Goal: Navigation & Orientation: Find specific page/section

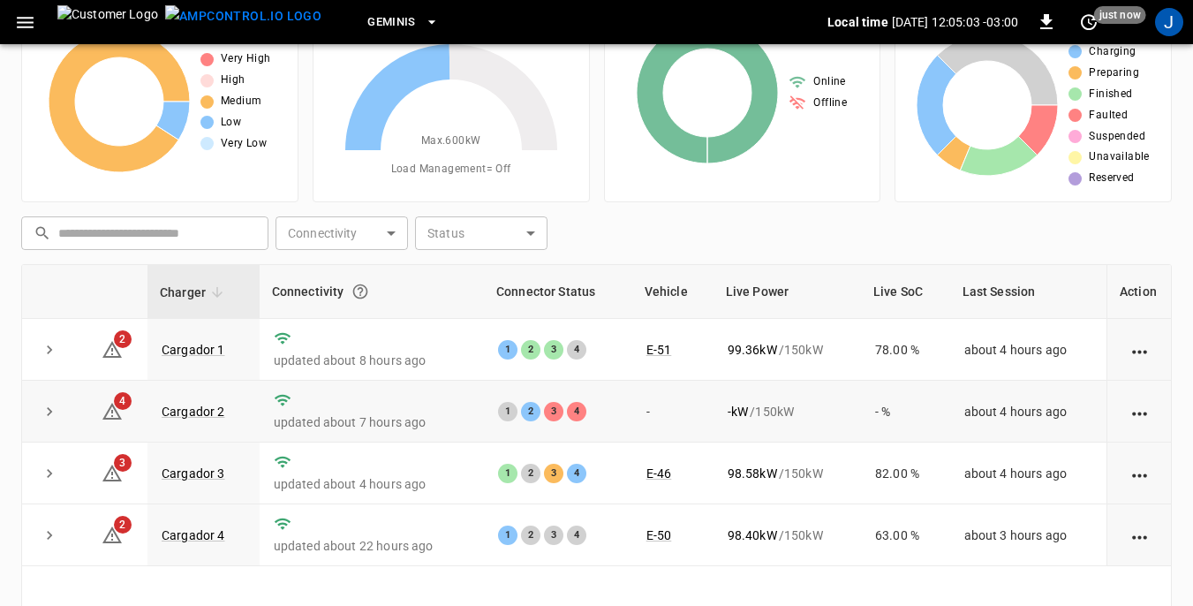
scroll to position [88, 0]
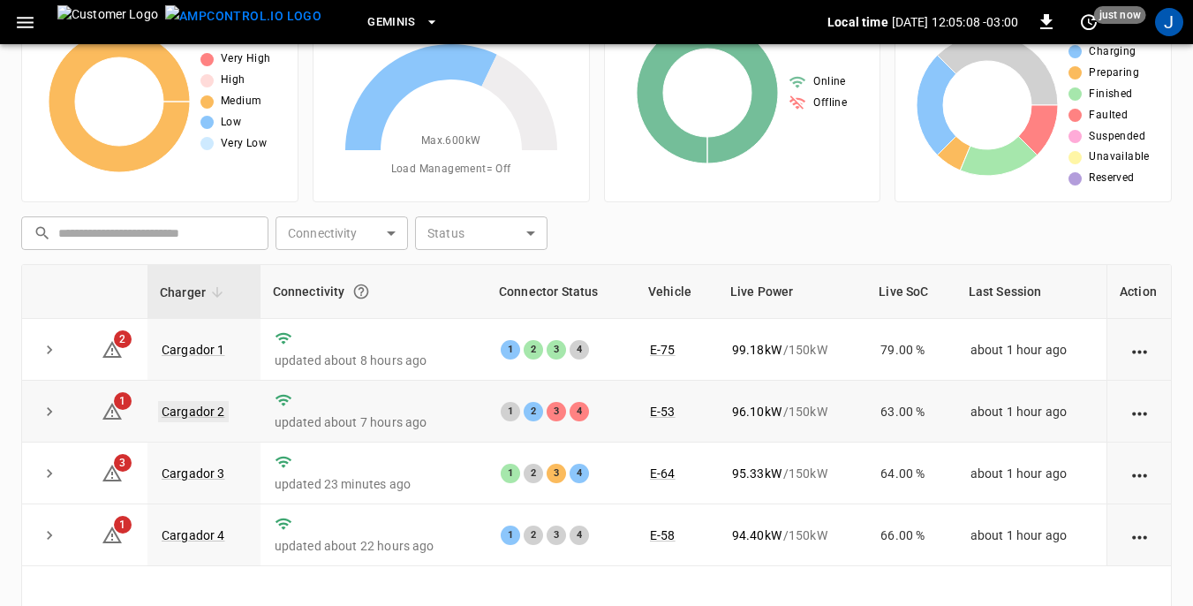
click at [192, 410] on link "Cargador 2" at bounding box center [193, 411] width 71 height 21
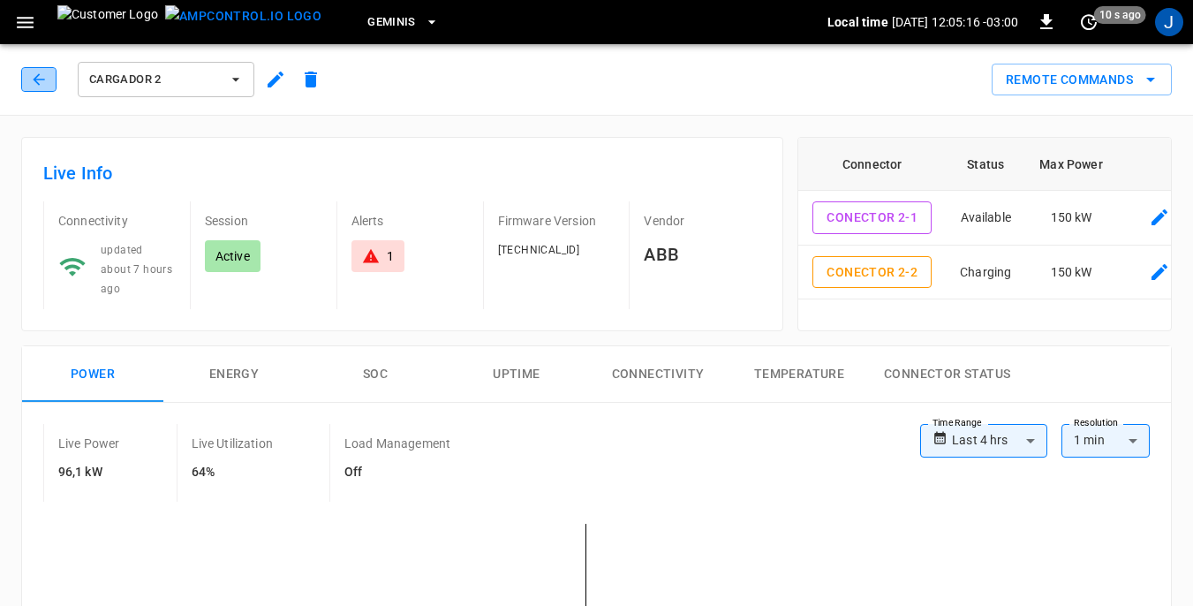
click at [34, 79] on icon "button" at bounding box center [38, 78] width 11 height 11
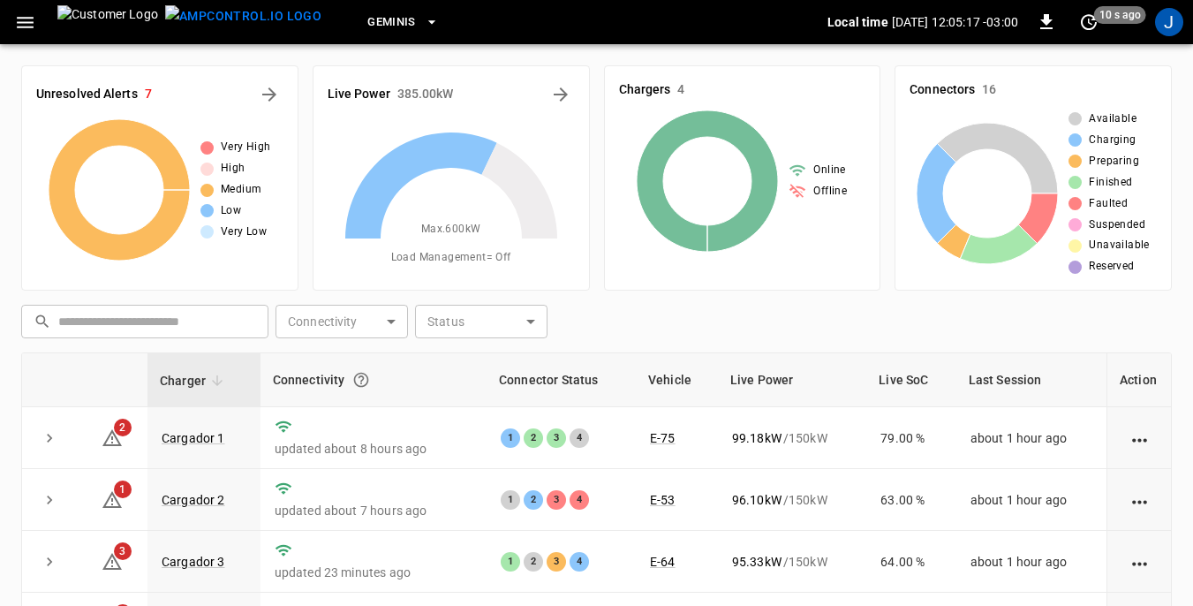
scroll to position [88, 0]
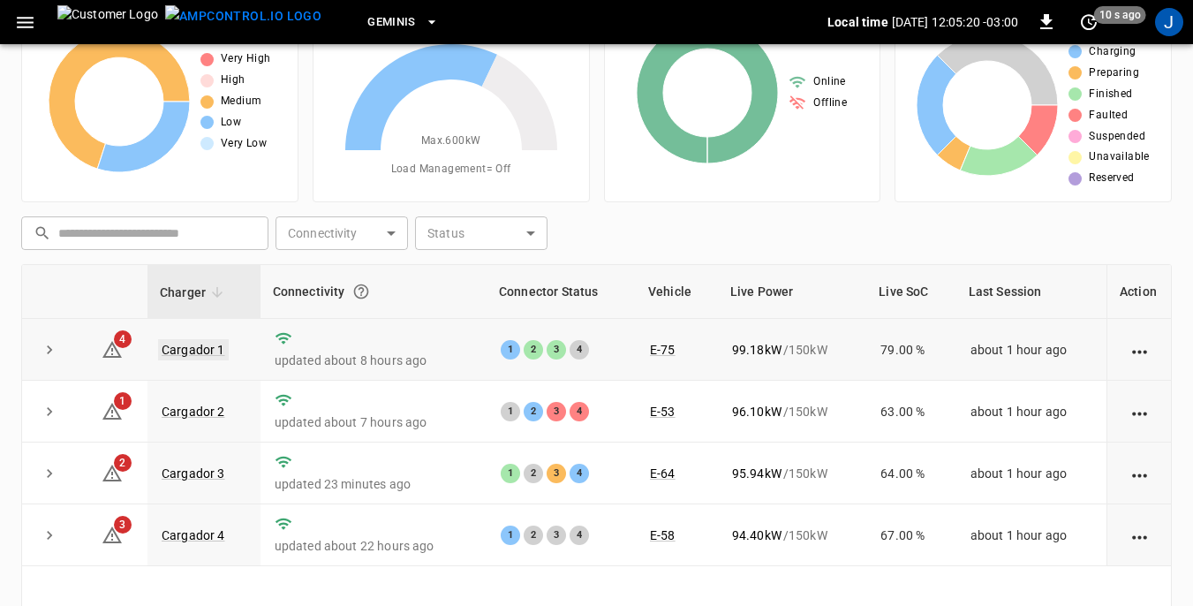
click at [193, 342] on link "Cargador 1" at bounding box center [193, 349] width 71 height 21
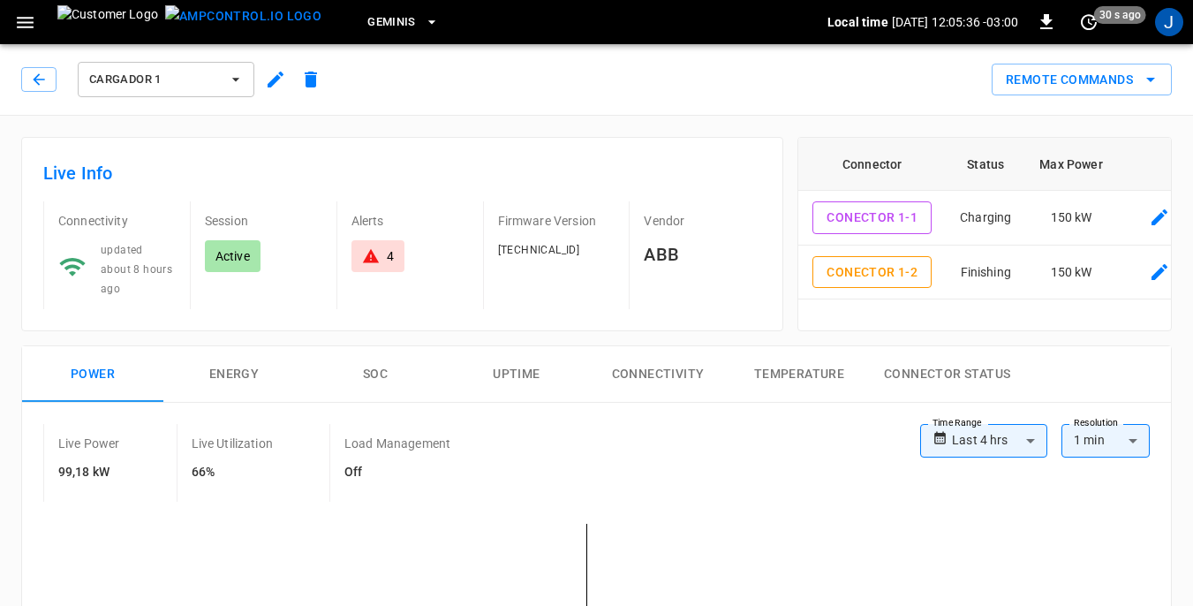
click at [232, 79] on icon "button" at bounding box center [236, 80] width 18 height 18
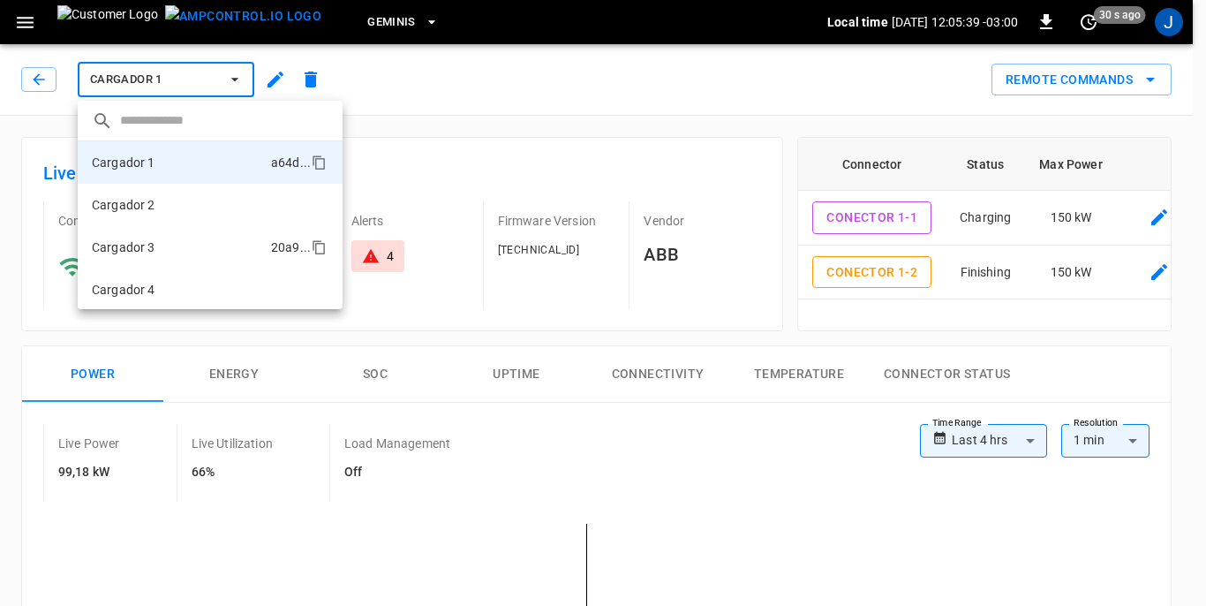
click at [140, 249] on p "Cargador 3" at bounding box center [124, 247] width 64 height 18
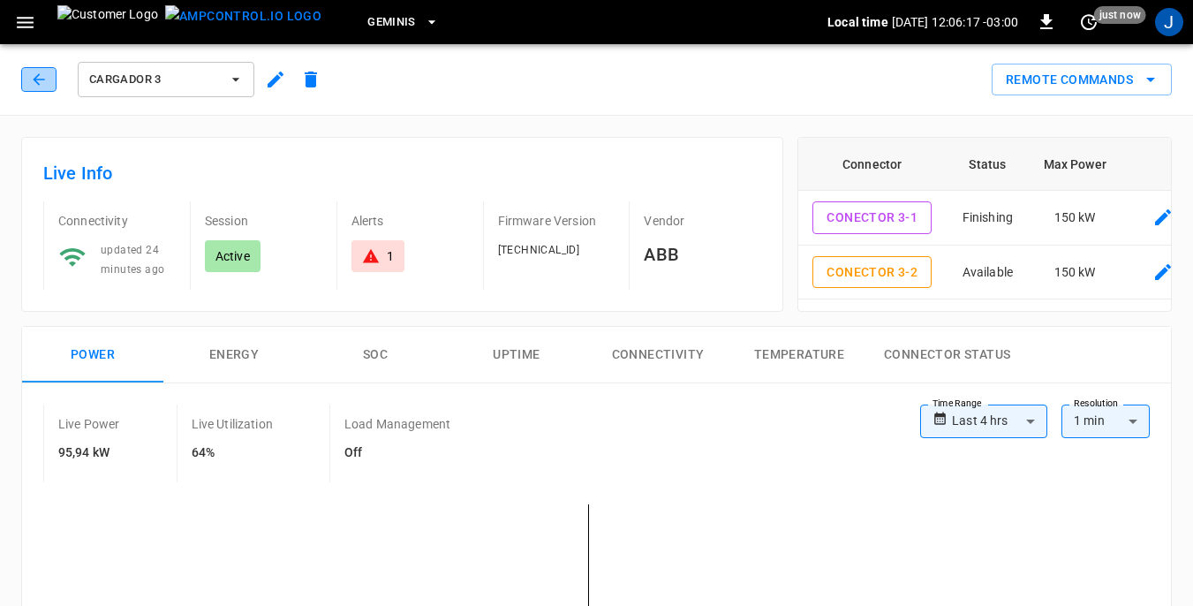
click at [48, 80] on button "button" at bounding box center [38, 79] width 35 height 25
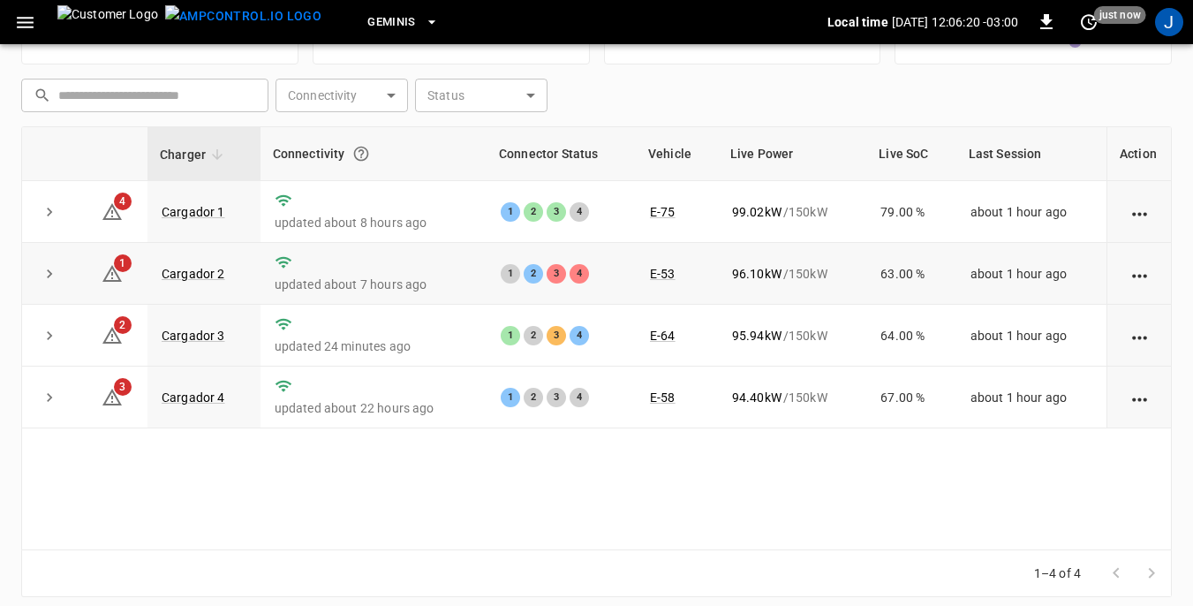
scroll to position [238, 0]
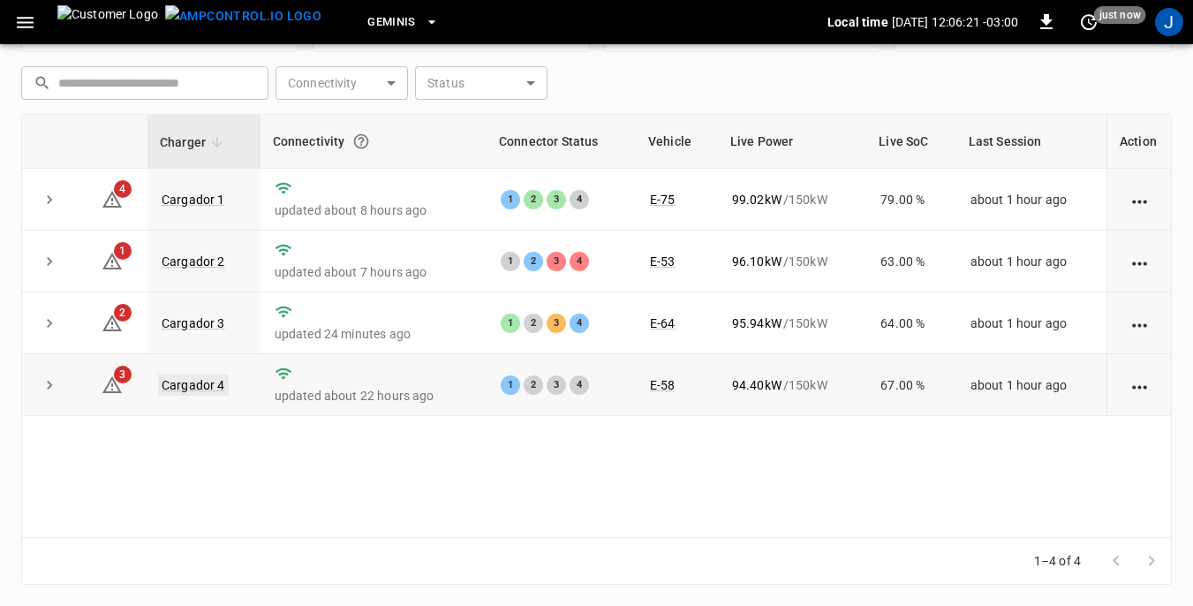
click at [195, 384] on link "Cargador 4" at bounding box center [193, 384] width 71 height 21
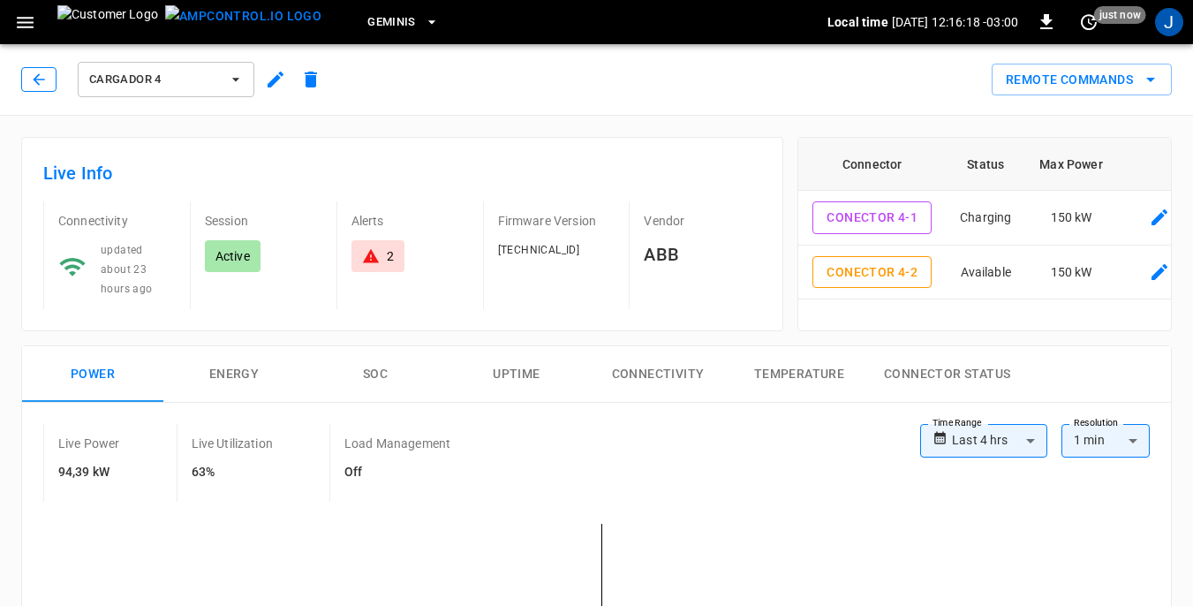
click at [42, 79] on icon "button" at bounding box center [38, 78] width 11 height 11
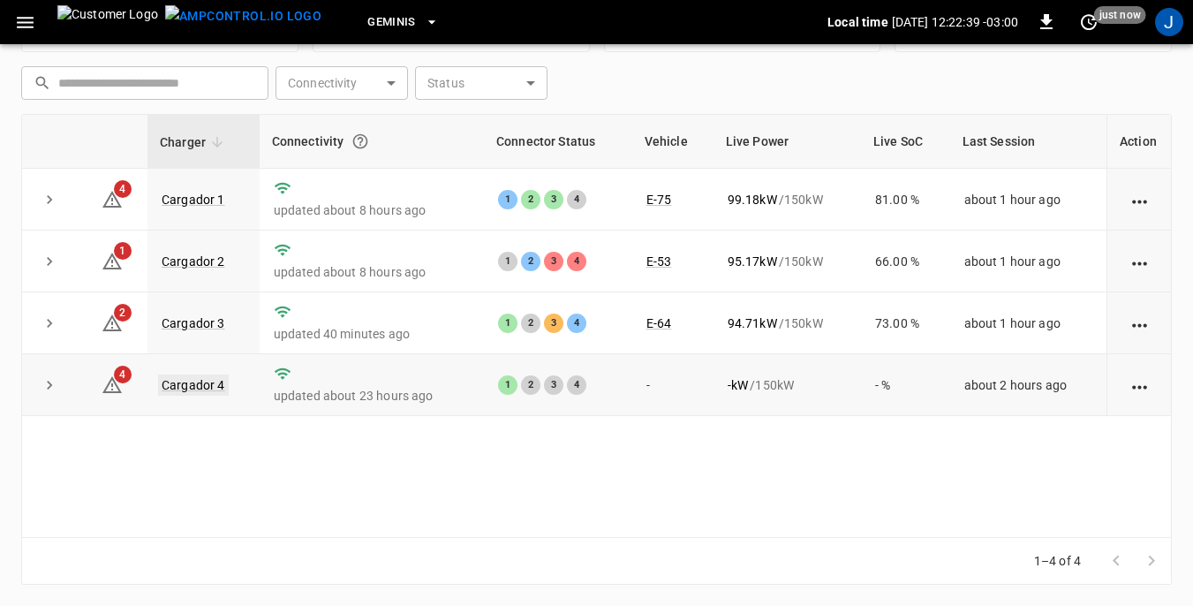
click at [206, 386] on link "Cargador 4" at bounding box center [193, 384] width 71 height 21
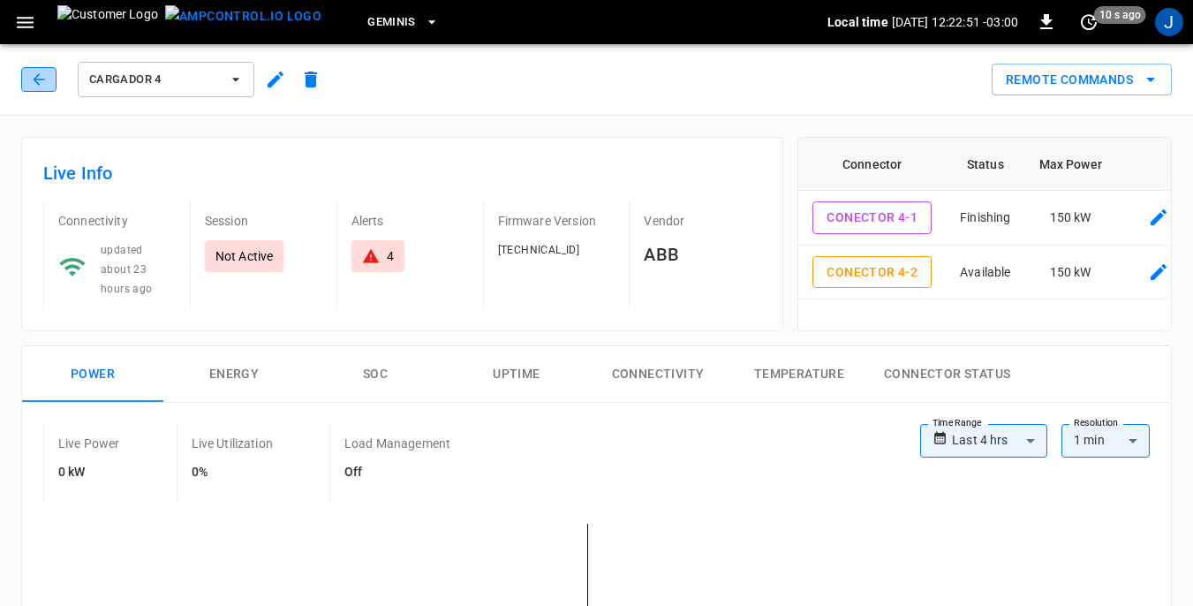
click at [39, 73] on icon "button" at bounding box center [39, 80] width 18 height 18
